Goal: Information Seeking & Learning: Learn about a topic

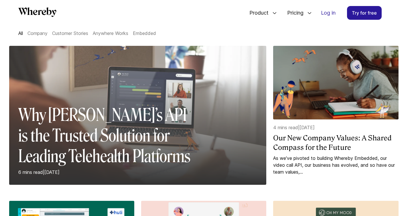
click at [110, 169] on p "6 mins read | [DATE]" at bounding box center [108, 172] width 180 height 7
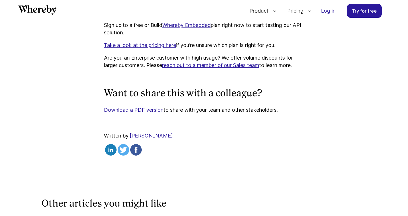
scroll to position [2269, 0]
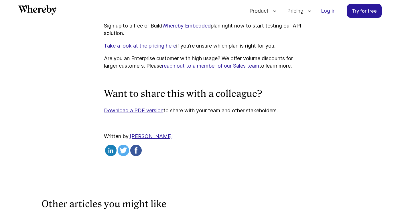
click at [144, 107] on link "Download a PDF version" at bounding box center [134, 110] width 60 height 6
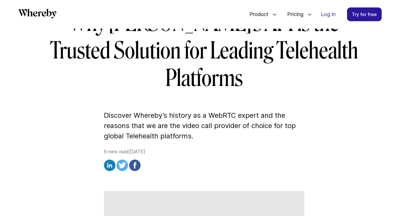
scroll to position [99, 0]
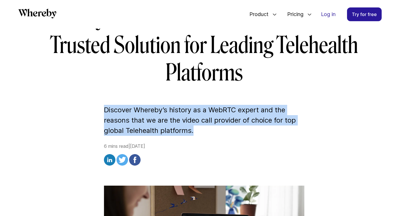
drag, startPoint x: 192, startPoint y: 105, endPoint x: 103, endPoint y: 85, distance: 91.7
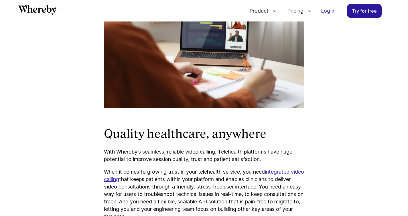
scroll to position [301, 0]
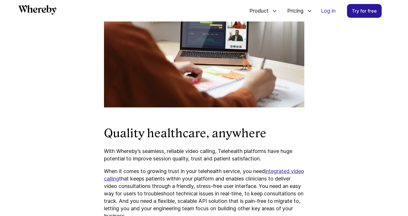
click at [196, 126] on h2 "Quality healthcare, anywhere" at bounding box center [204, 133] width 200 height 15
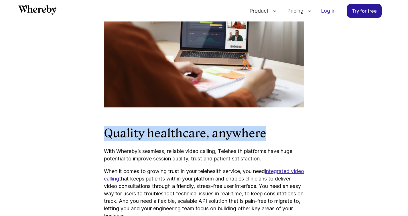
drag, startPoint x: 264, startPoint y: 104, endPoint x: 103, endPoint y: 105, distance: 160.6
copy h2 "Quality healthcare, anywhere"
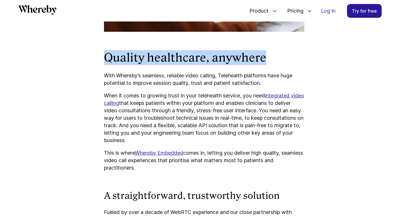
scroll to position [371, 0]
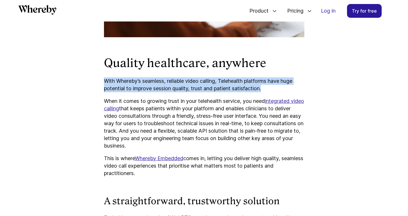
drag, startPoint x: 268, startPoint y: 64, endPoint x: 97, endPoint y: 56, distance: 170.8
copy p "With Whereby’s seamless, reliable video calling, Telehealth platforms have huge…"
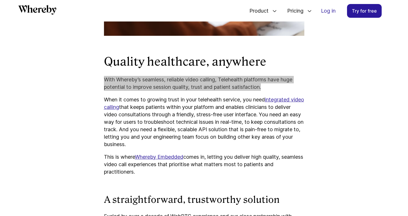
scroll to position [373, 0]
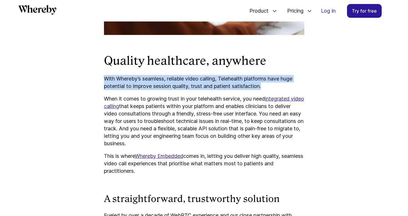
drag, startPoint x: 172, startPoint y: 115, endPoint x: 88, endPoint y: 72, distance: 94.2
copy p "When it comes to growing trust in your telehealth service, you need integrated …"
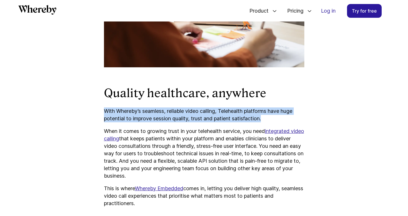
scroll to position [271, 0]
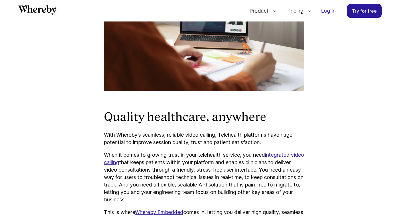
scroll to position [318, 0]
